Goal: Transaction & Acquisition: Purchase product/service

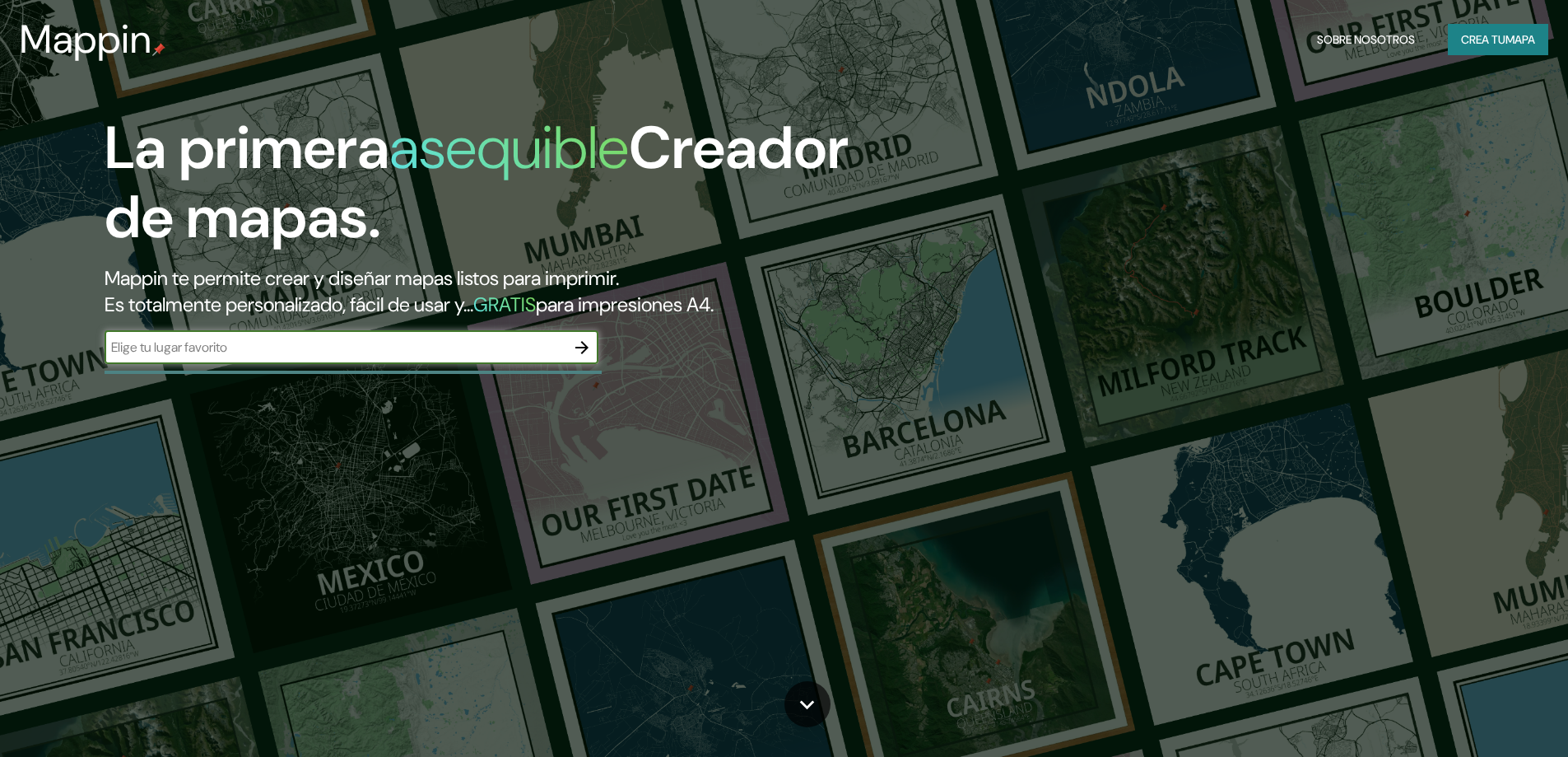
click at [504, 350] on input "text" at bounding box center [334, 347] width 461 height 19
type input "lurin"
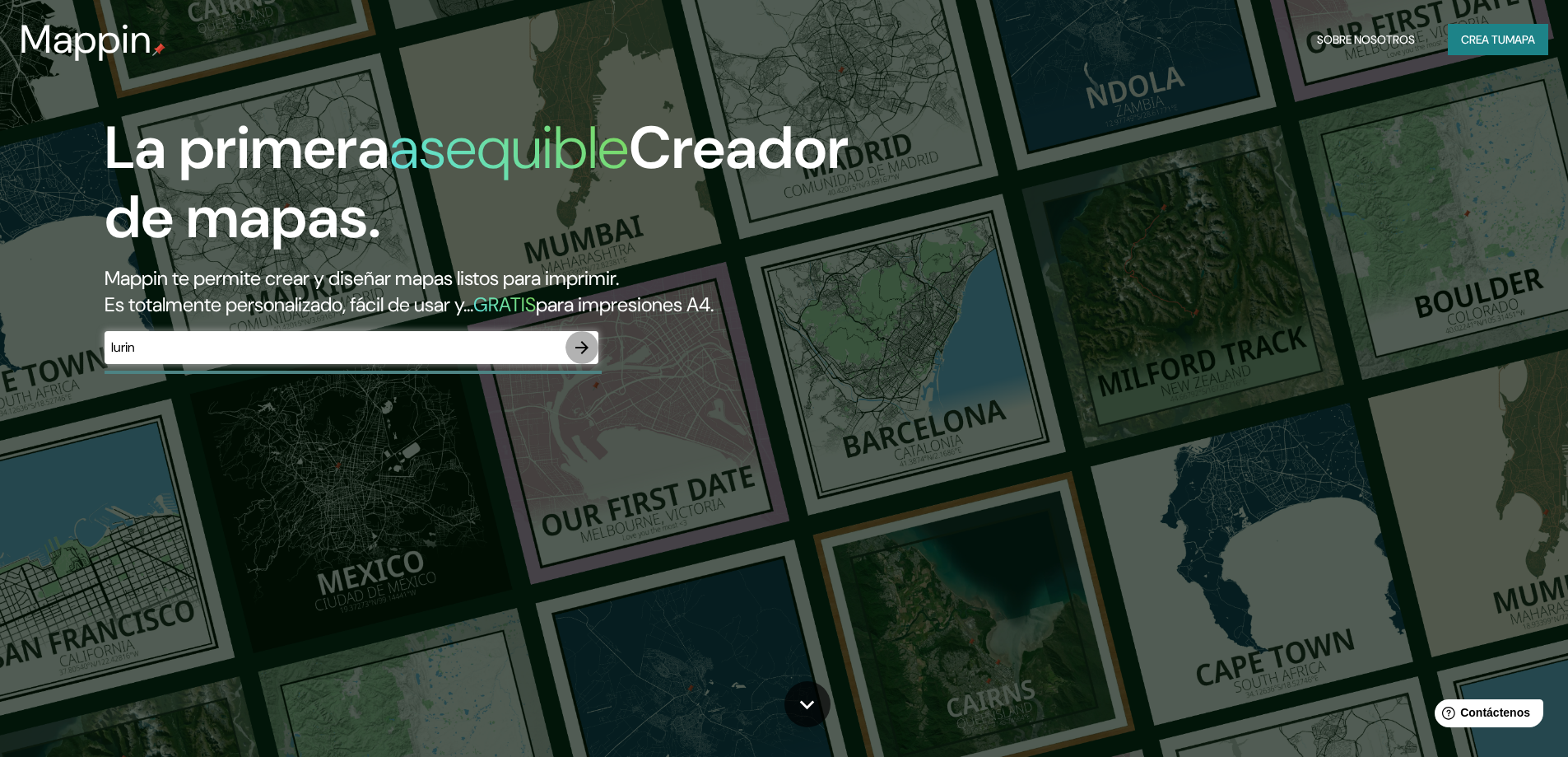
click at [579, 344] on icon "button" at bounding box center [581, 348] width 19 height 19
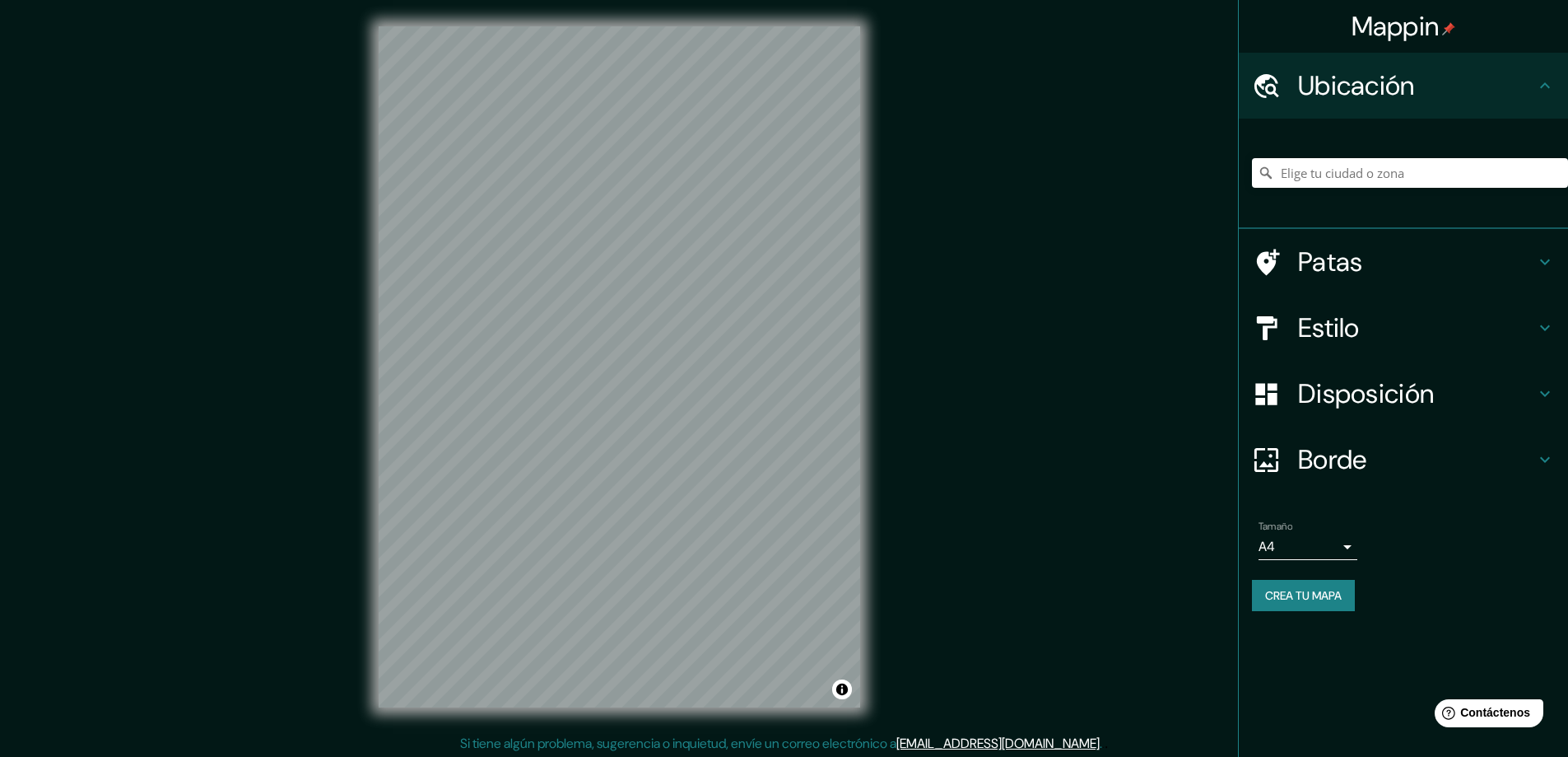
click at [1361, 311] on div "Estilo" at bounding box center [1403, 328] width 329 height 66
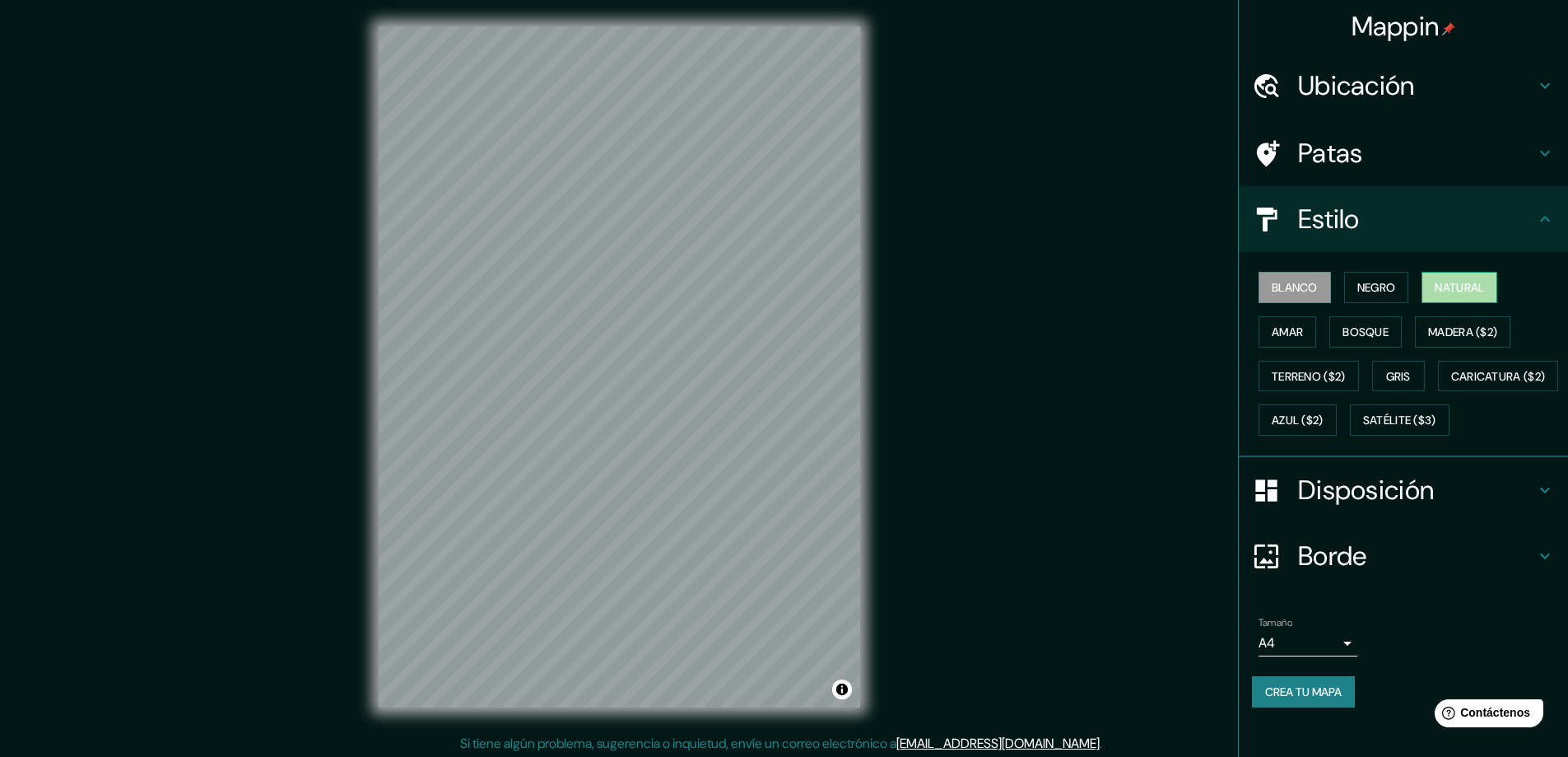
click at [1427, 284] on button "Natural" at bounding box center [1460, 287] width 76 height 31
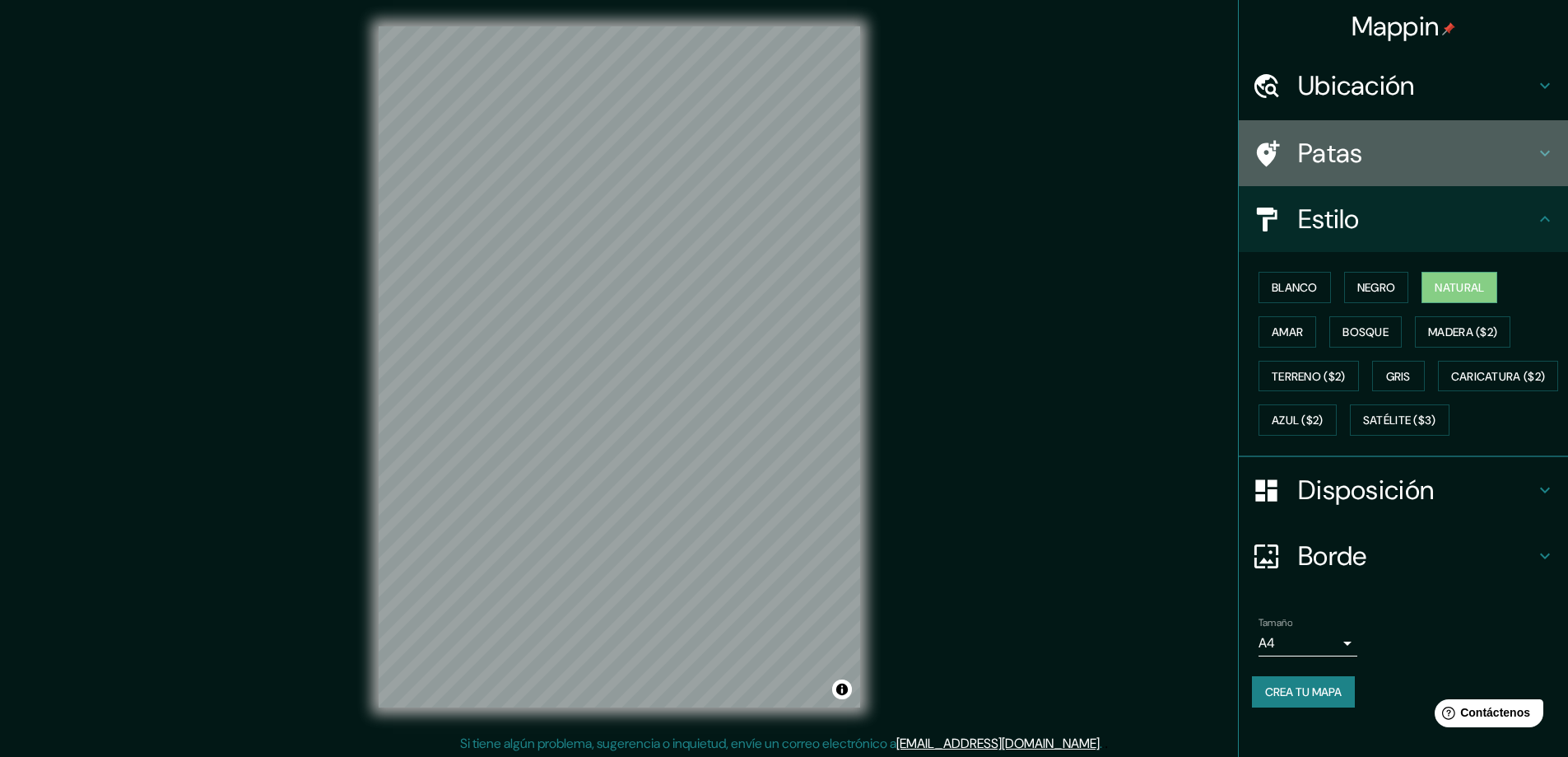
click at [1367, 162] on h4 "Patas" at bounding box center [1416, 153] width 237 height 33
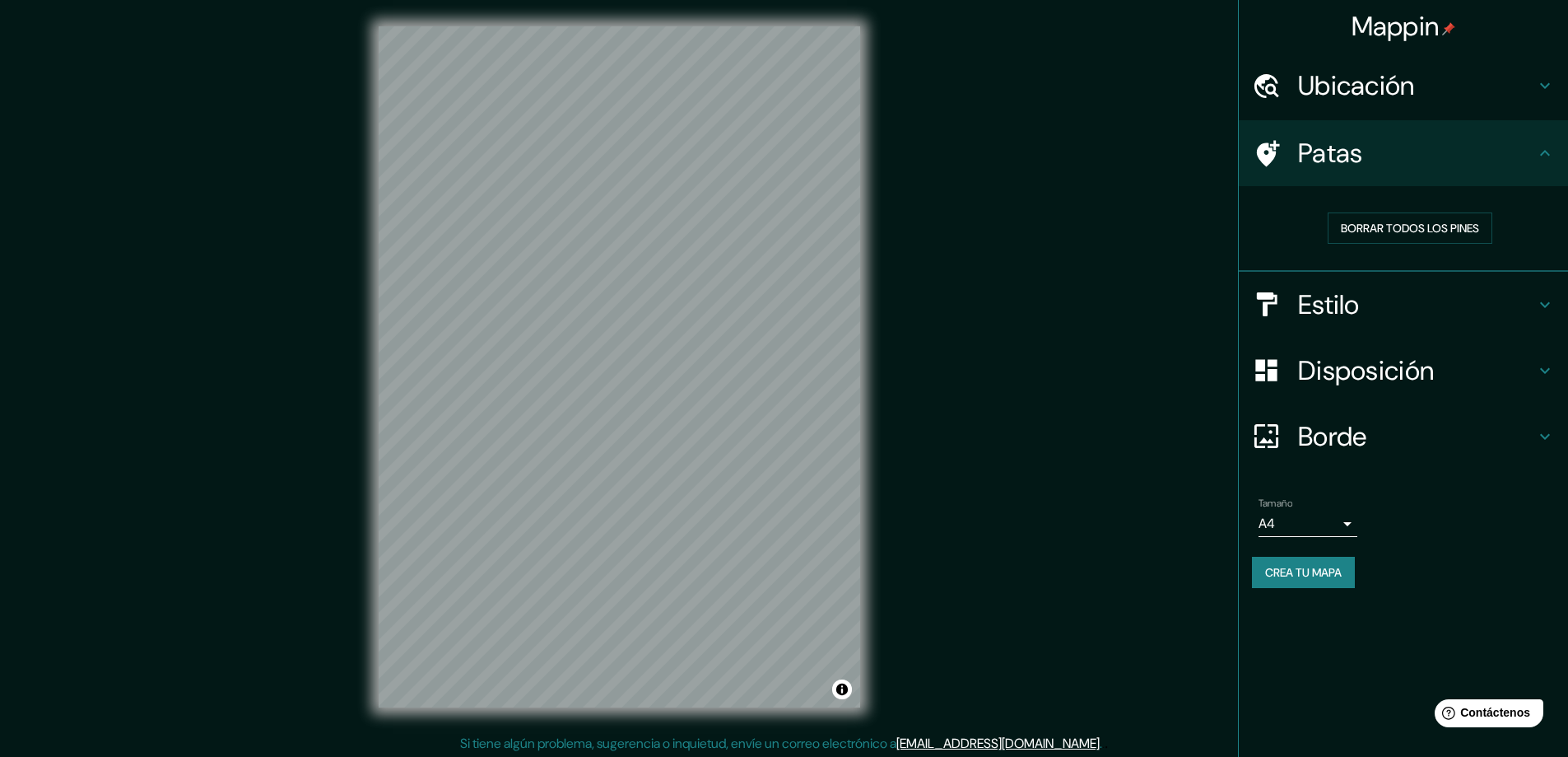
click at [1400, 96] on font "Ubicación" at bounding box center [1357, 85] width 117 height 34
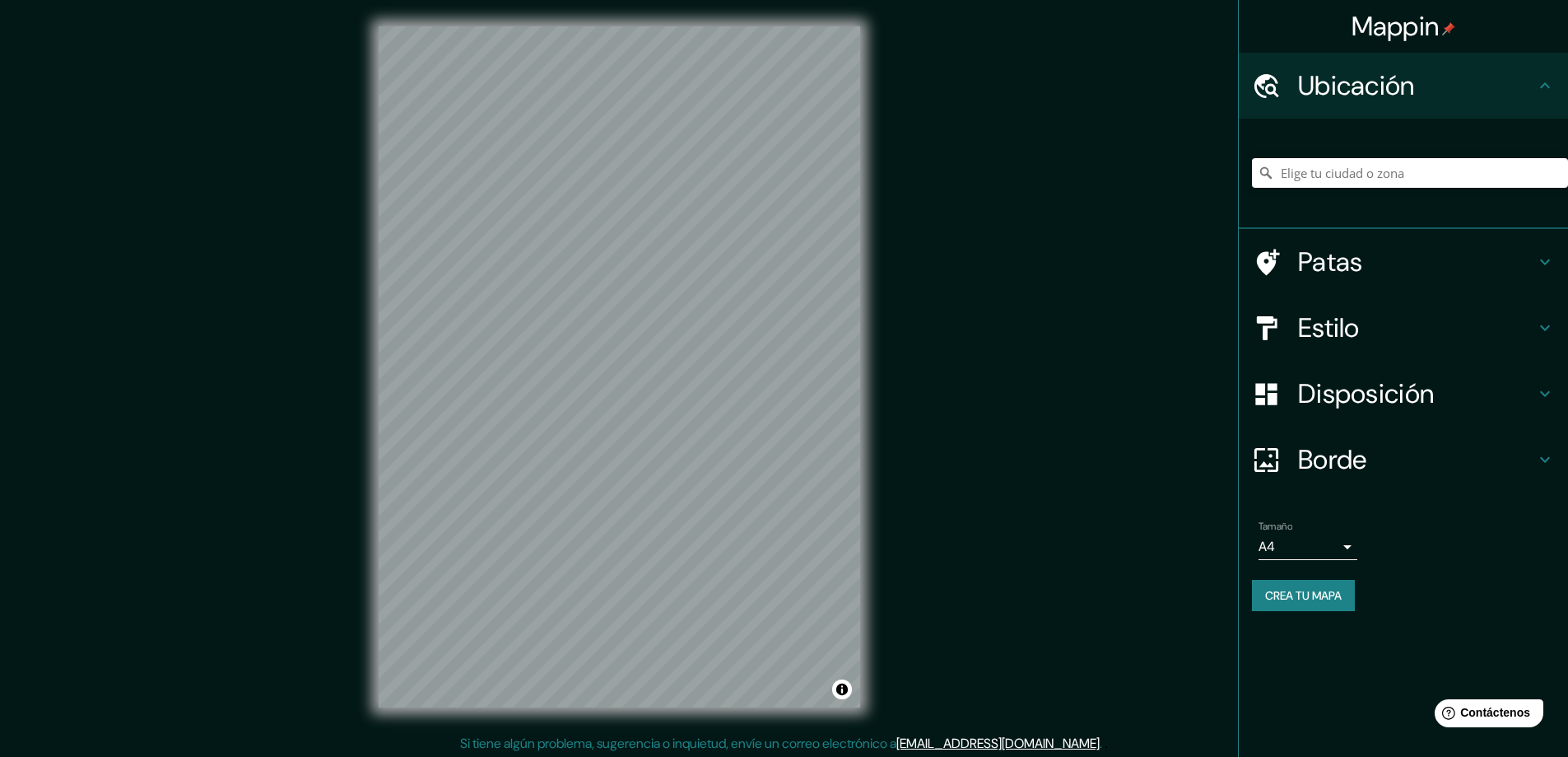
click at [1365, 322] on h4 "Estilo" at bounding box center [1416, 327] width 237 height 33
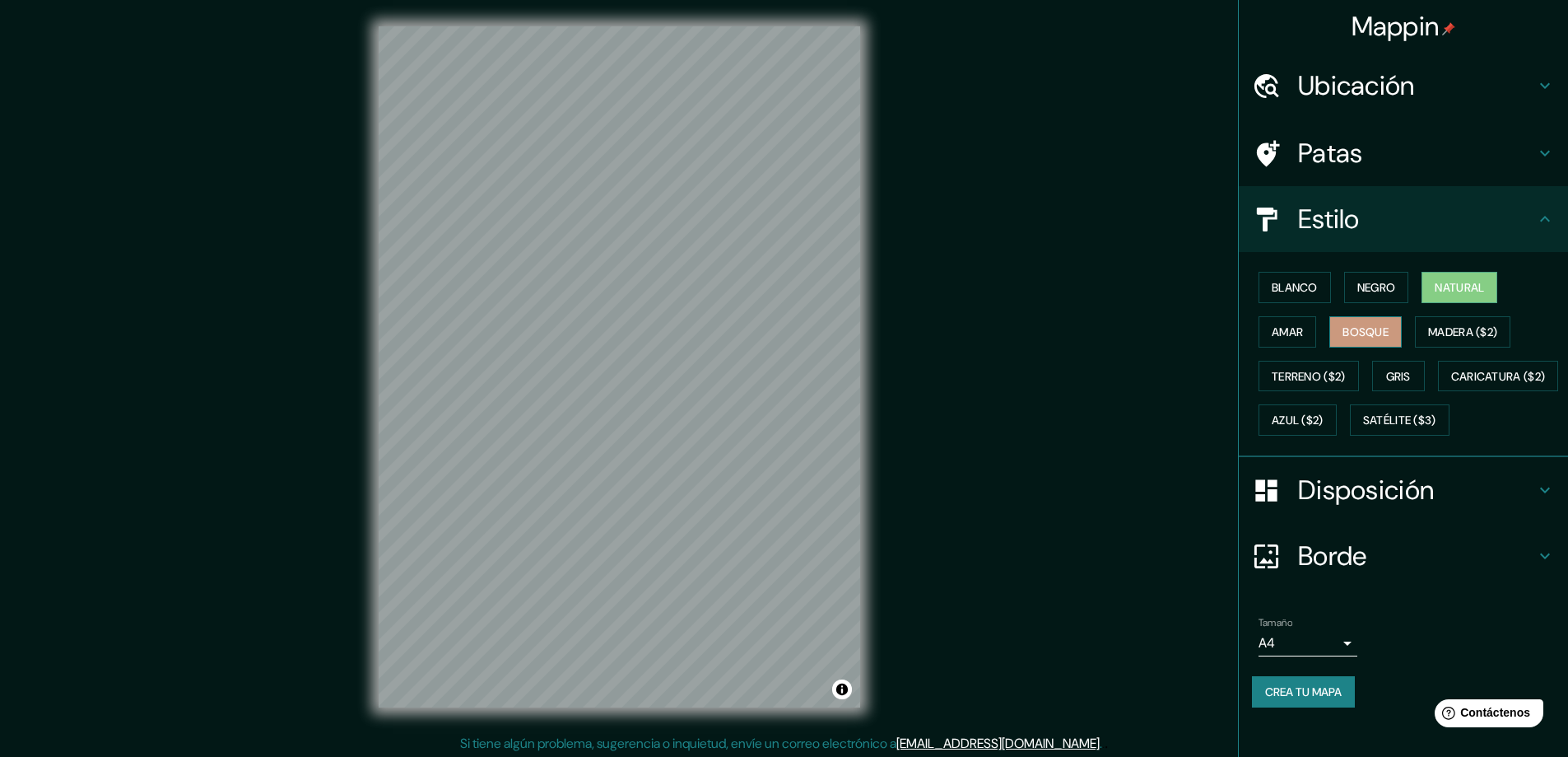
click at [1355, 332] on font "Bosque" at bounding box center [1364, 331] width 46 height 15
click at [1273, 328] on font "Amar" at bounding box center [1288, 331] width 31 height 15
click at [1279, 287] on font "Blanco" at bounding box center [1294, 286] width 46 height 15
click at [1371, 286] on font "Negro" at bounding box center [1377, 286] width 39 height 15
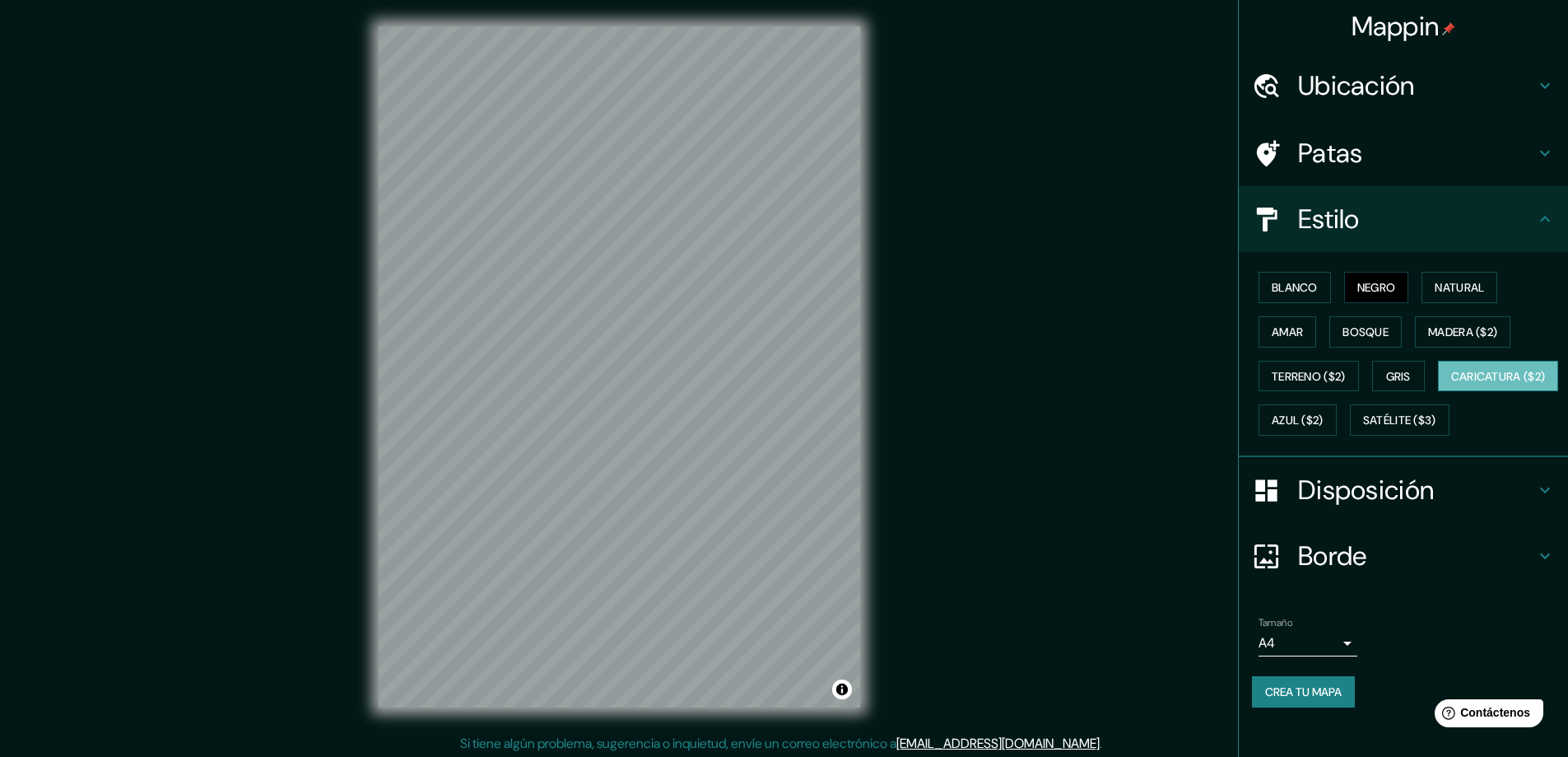
click at [1451, 387] on font "Caricatura ($2)" at bounding box center [1498, 376] width 94 height 21
click at [1363, 428] on font "Satélite ($3)" at bounding box center [1400, 420] width 73 height 15
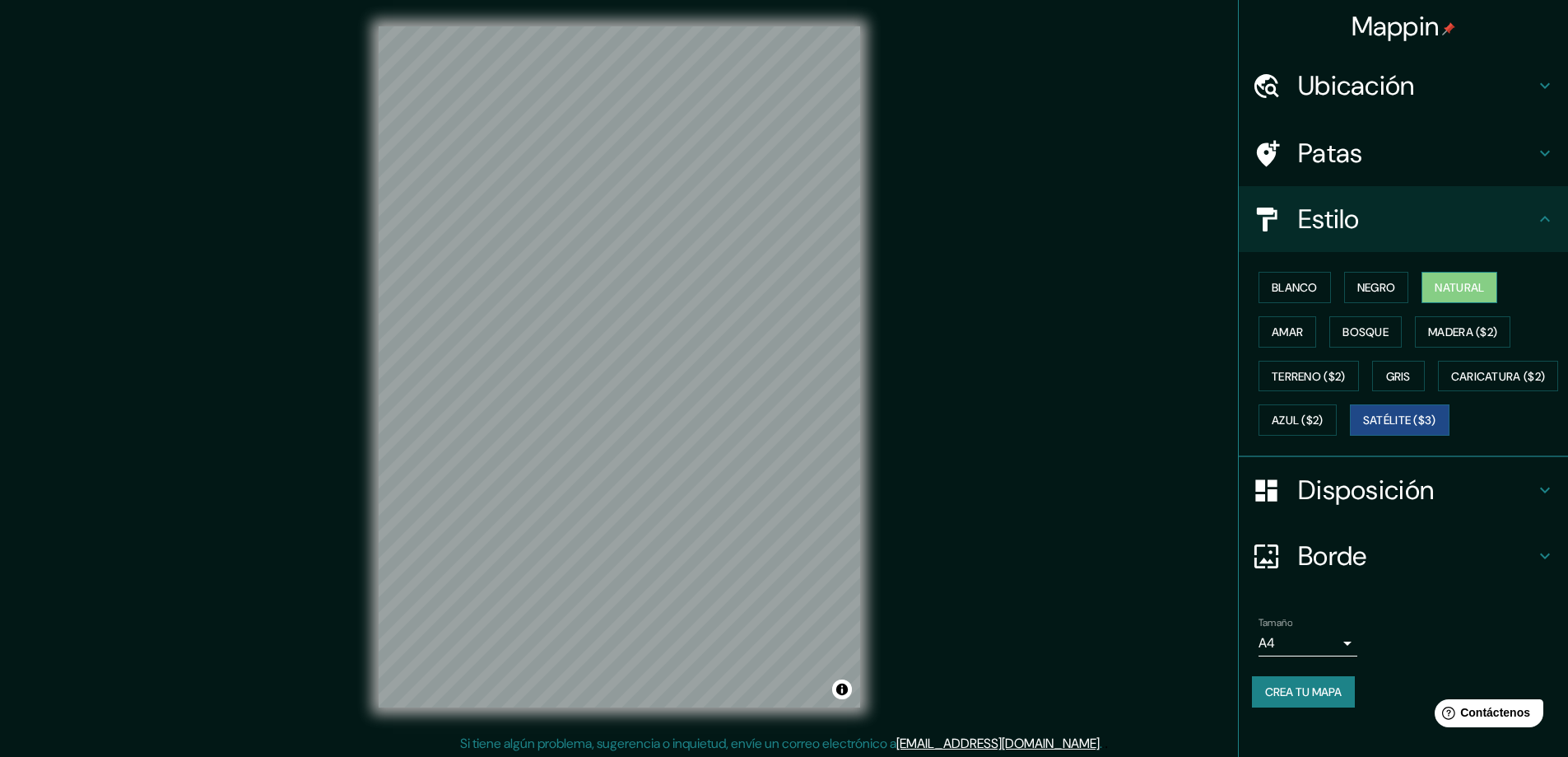
click at [1457, 287] on font "Natural" at bounding box center [1459, 286] width 50 height 15
click at [1404, 508] on font "Disposición" at bounding box center [1365, 489] width 135 height 34
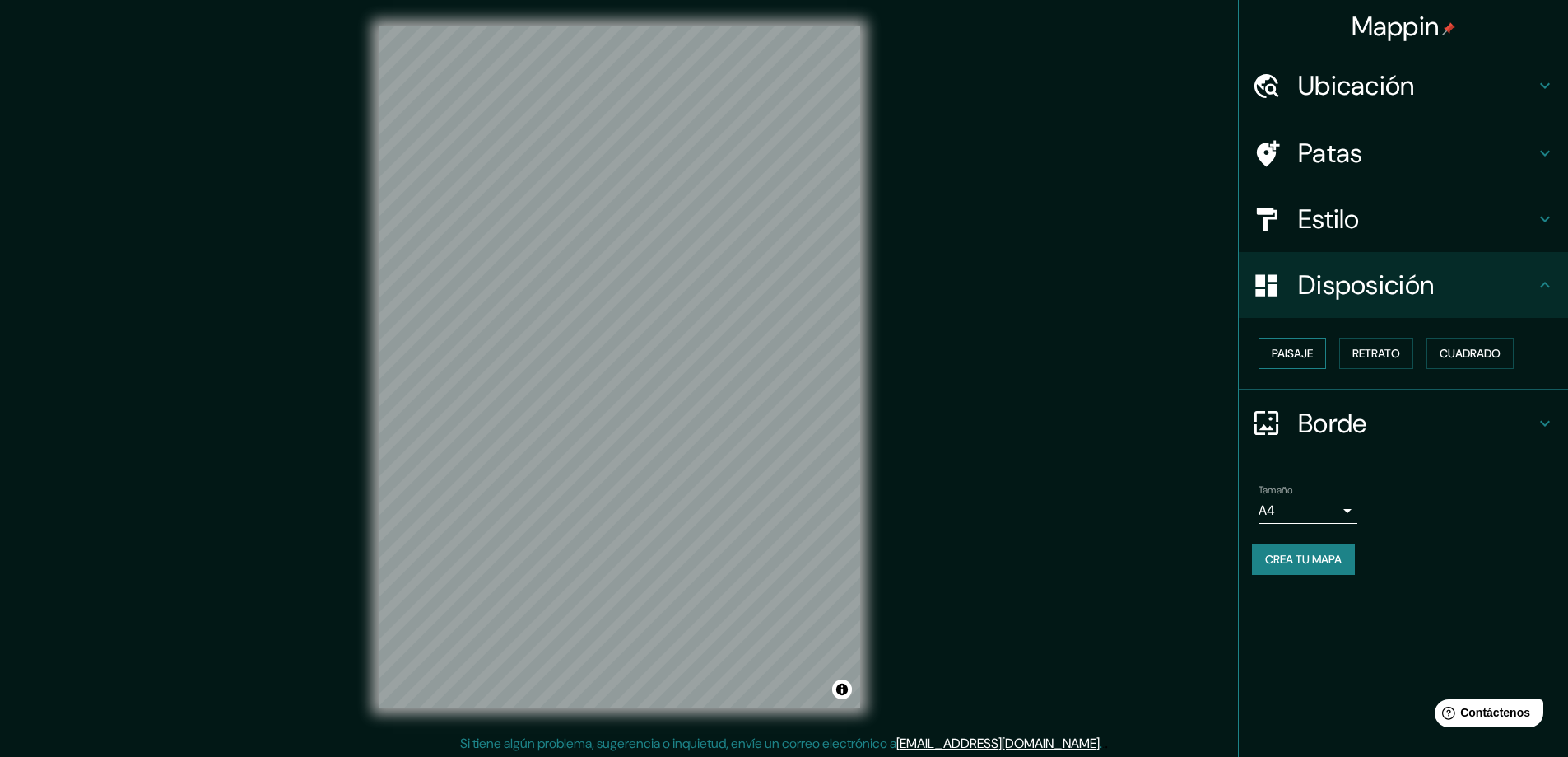
click at [1316, 359] on button "Paisaje" at bounding box center [1291, 354] width 67 height 31
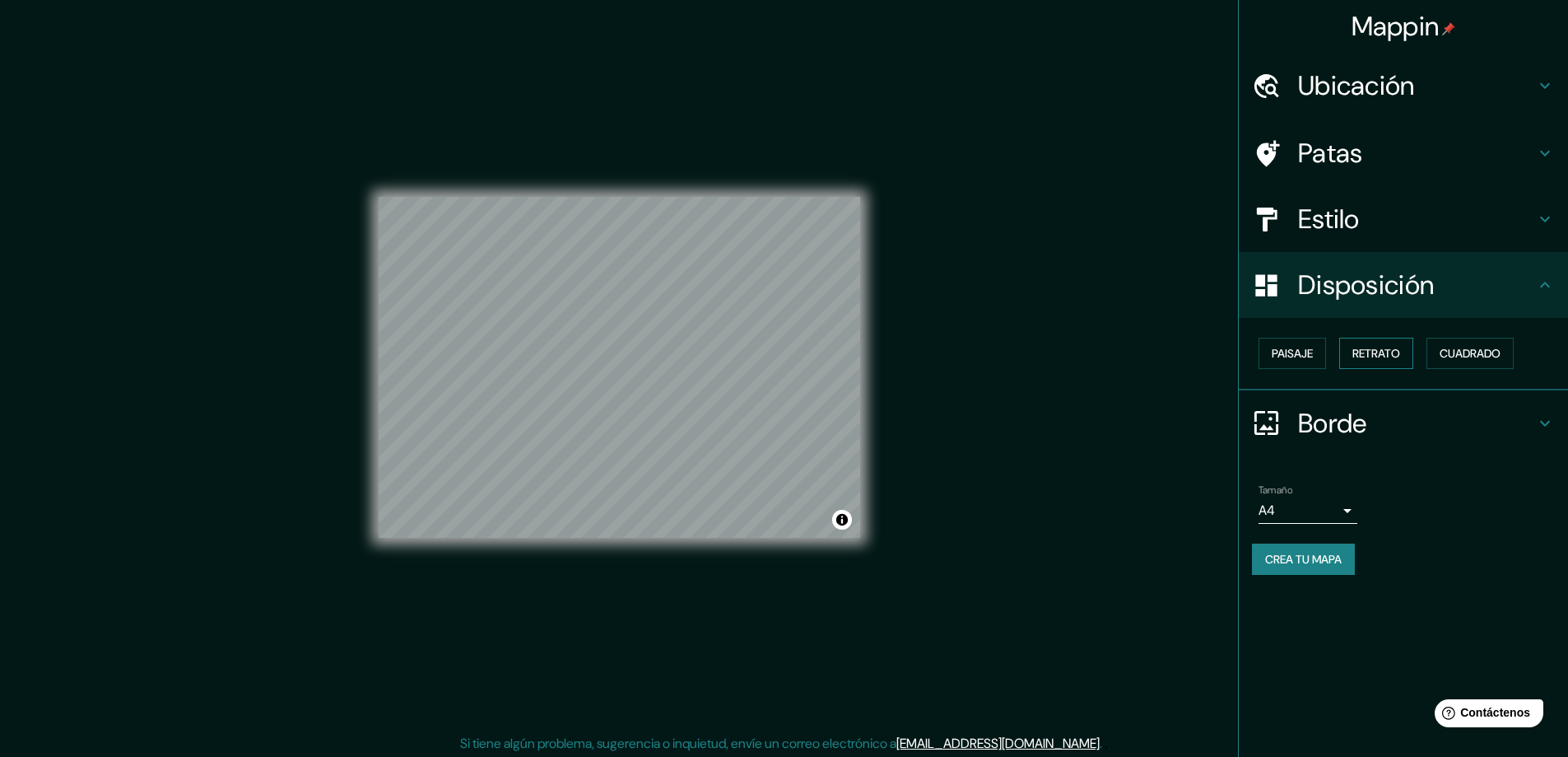
click at [1389, 357] on font "Retrato" at bounding box center [1376, 353] width 48 height 15
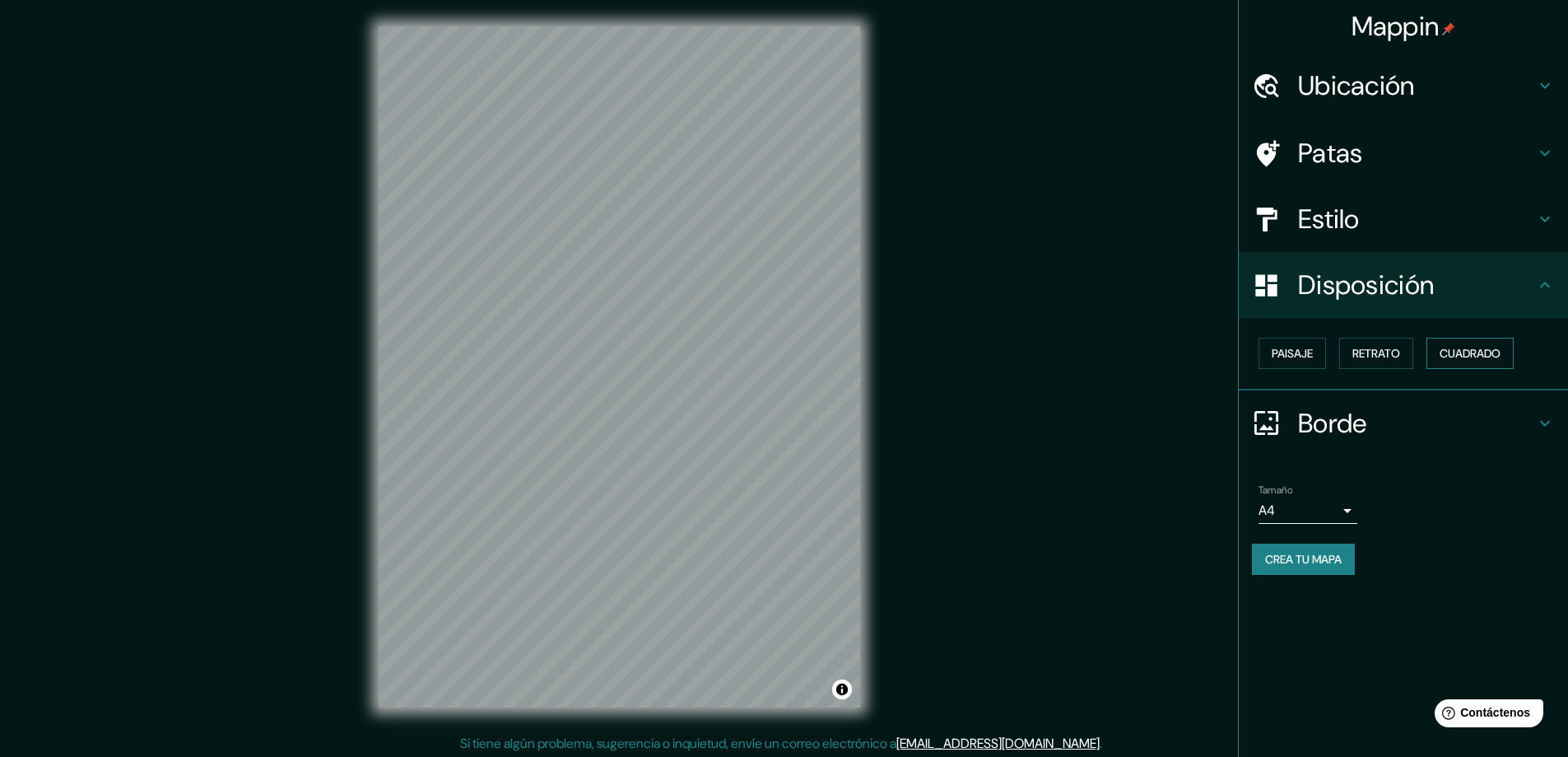
click at [1475, 354] on font "Cuadrado" at bounding box center [1470, 353] width 61 height 15
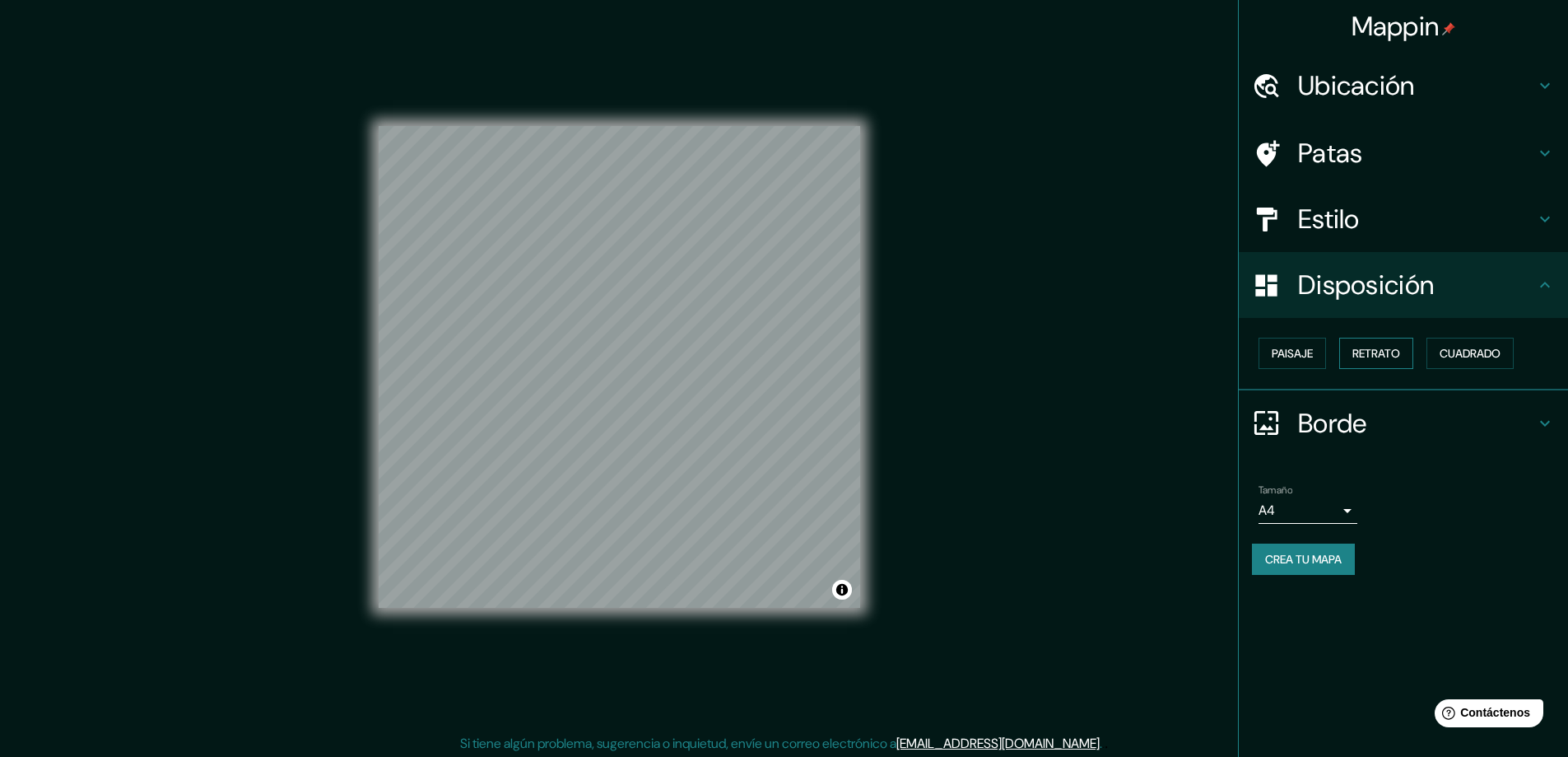
click at [1385, 357] on font "Retrato" at bounding box center [1376, 353] width 48 height 15
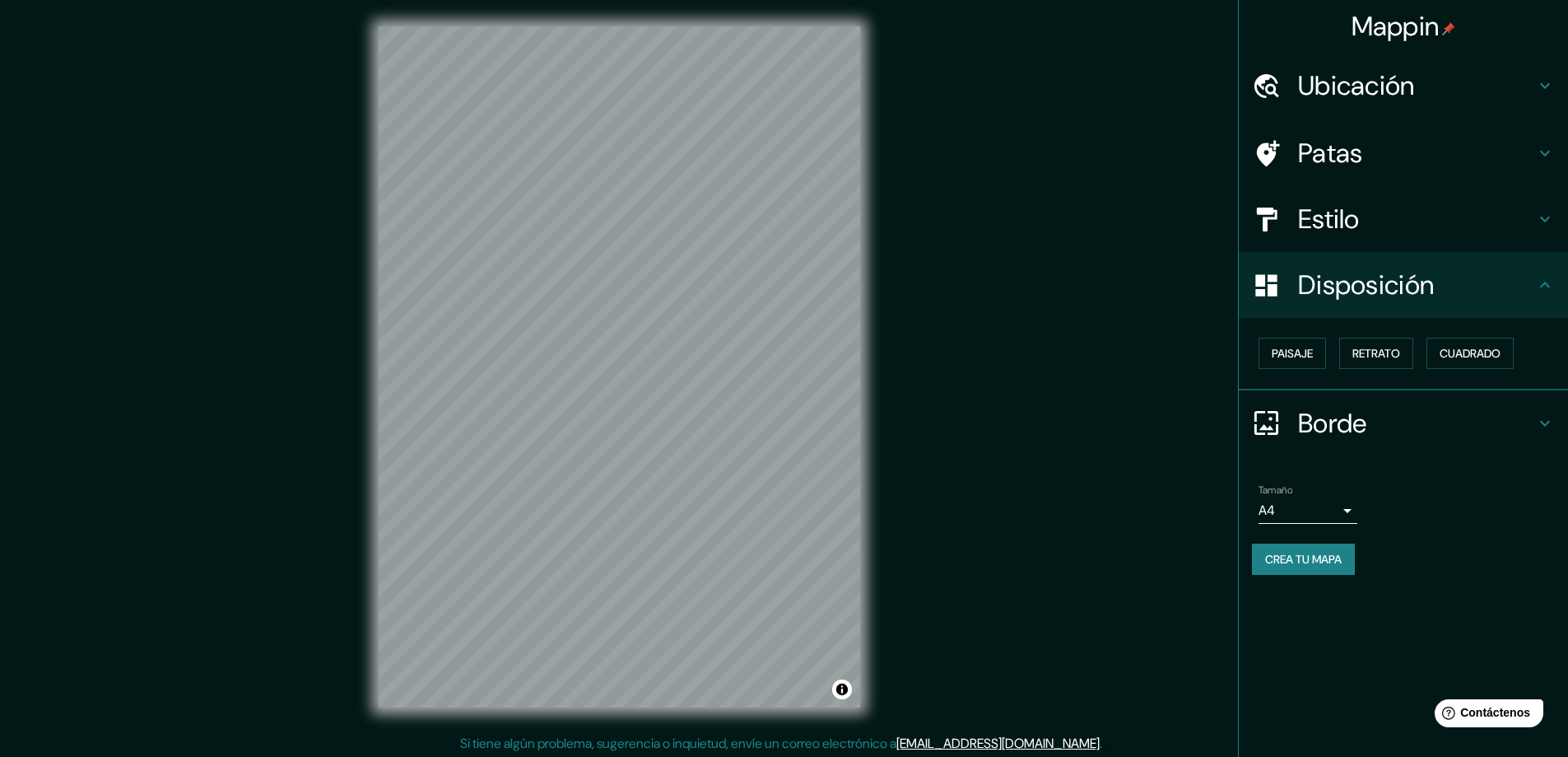
click at [1338, 433] on font "Borde" at bounding box center [1332, 423] width 69 height 34
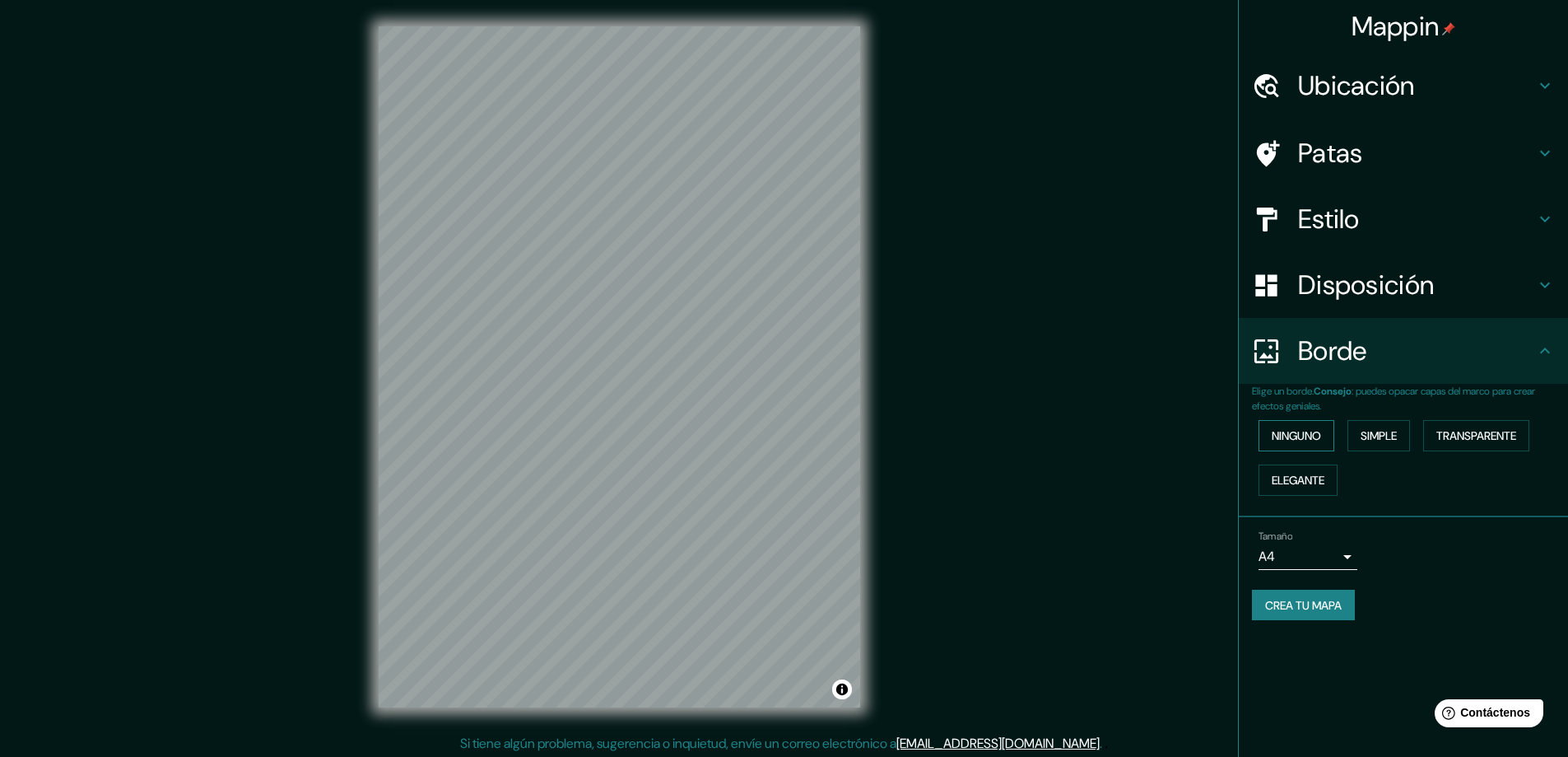
click at [1325, 438] on button "Ninguno" at bounding box center [1296, 435] width 76 height 31
click at [1363, 229] on h4 "Estilo" at bounding box center [1416, 219] width 237 height 33
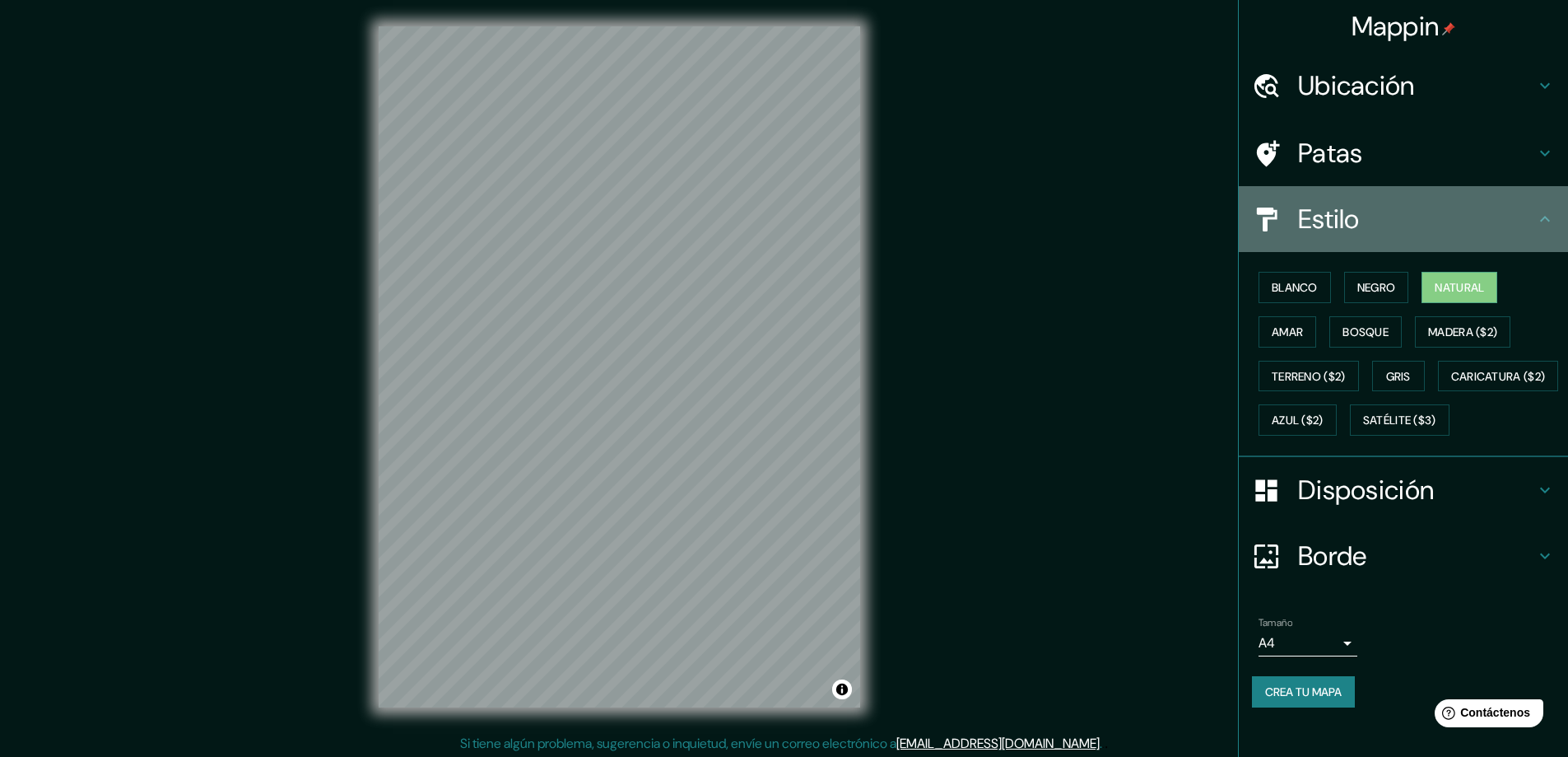
click at [1258, 216] on icon at bounding box center [1266, 219] width 29 height 29
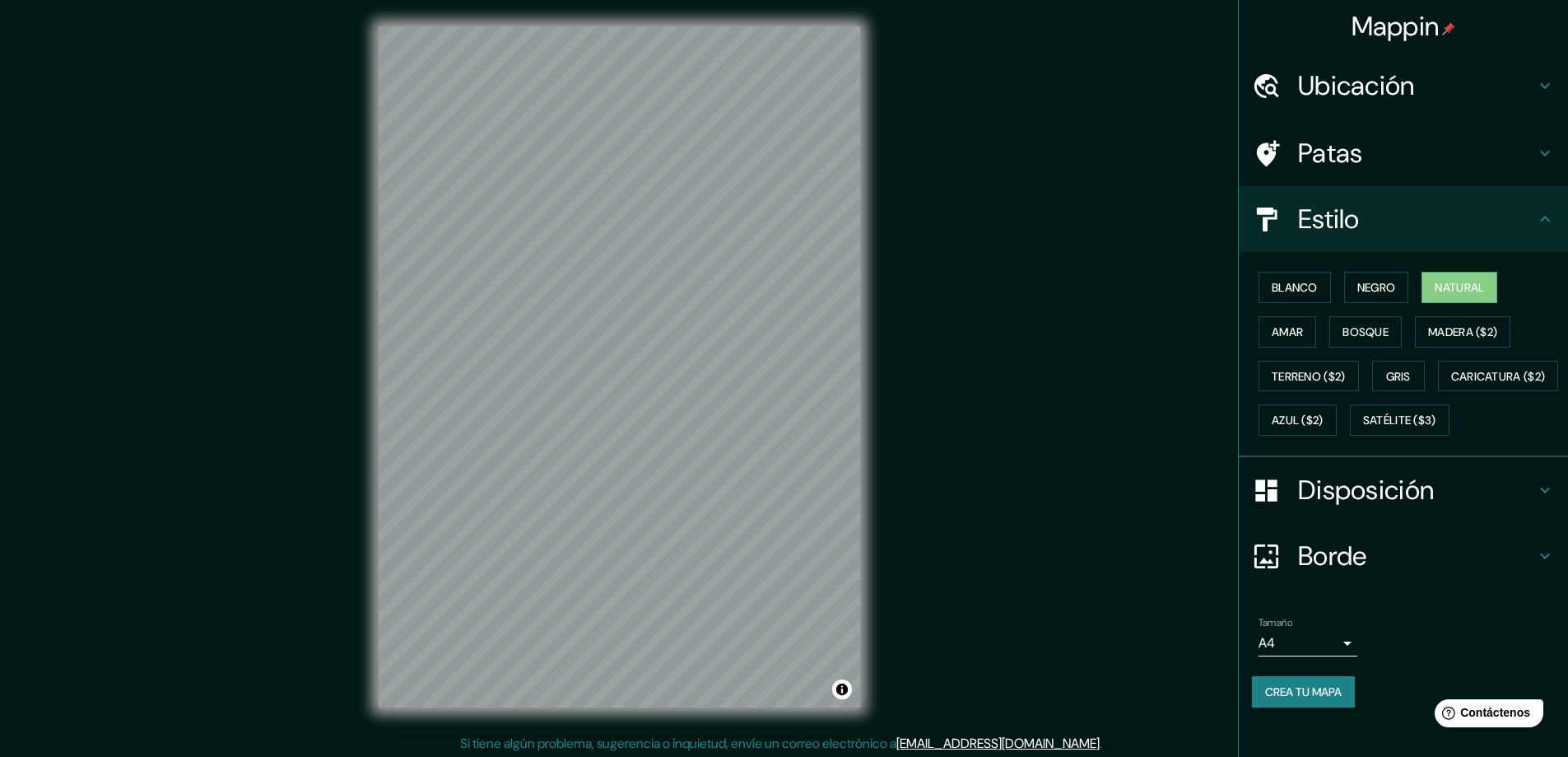
click at [1294, 694] on body "Mappin Ubicación Patas Estilo Blanco Negro Natural [PERSON_NAME] ($2) Terreno (…" at bounding box center [784, 378] width 1568 height 757
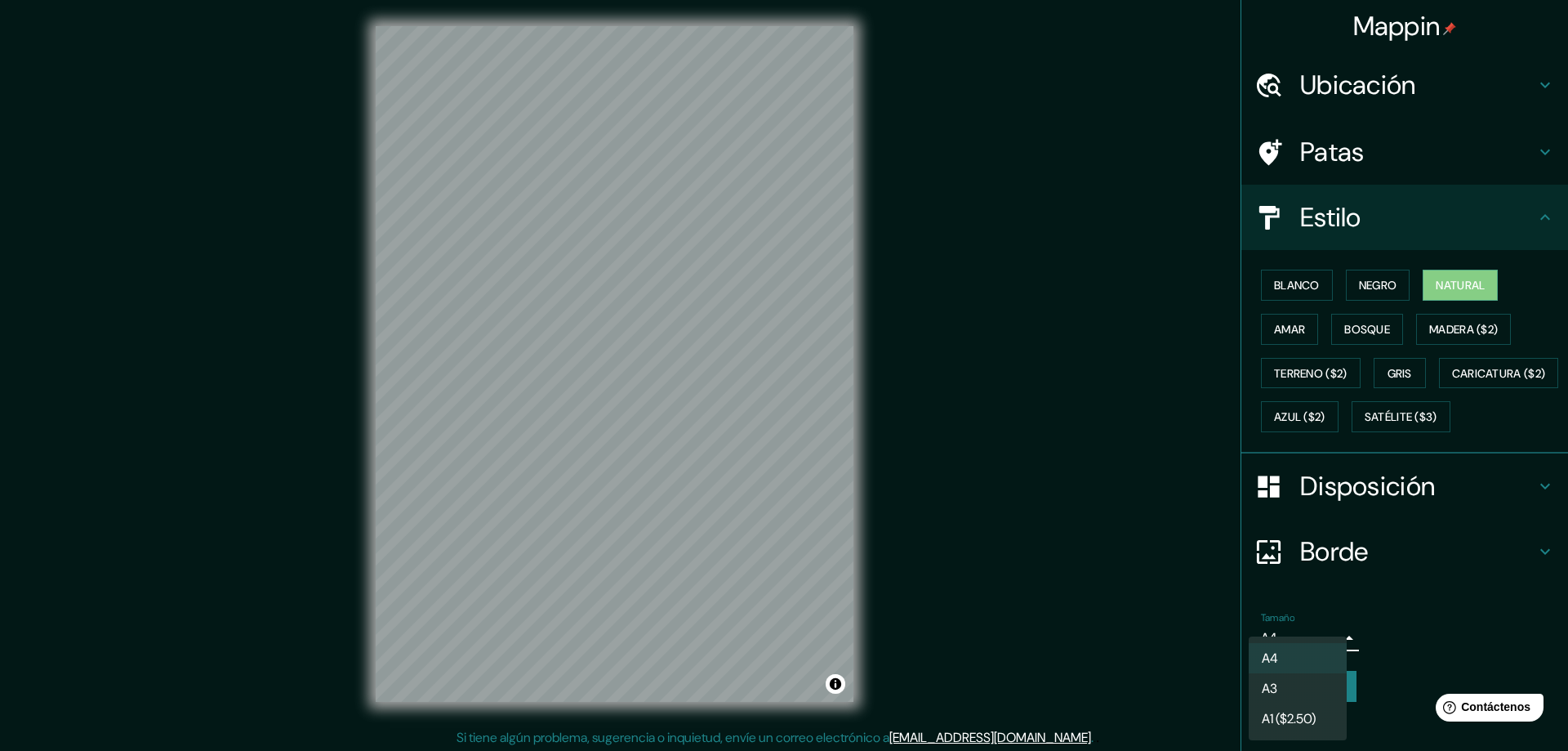
click at [1286, 688] on li "A3" at bounding box center [1297, 687] width 98 height 30
type input "a4"
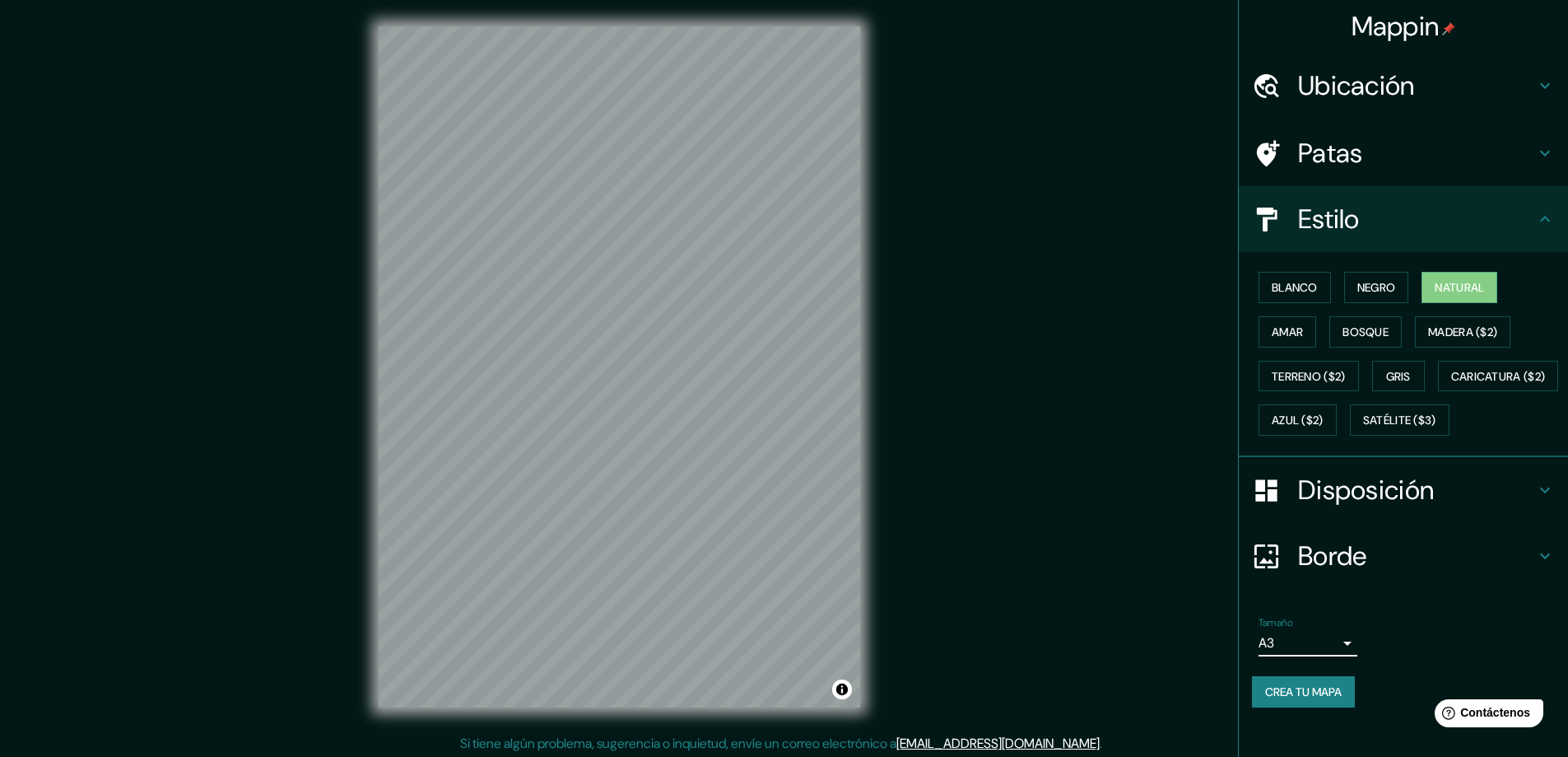
click at [1299, 700] on font "Crea tu mapa" at bounding box center [1303, 691] width 77 height 15
